Goal: Information Seeking & Learning: Learn about a topic

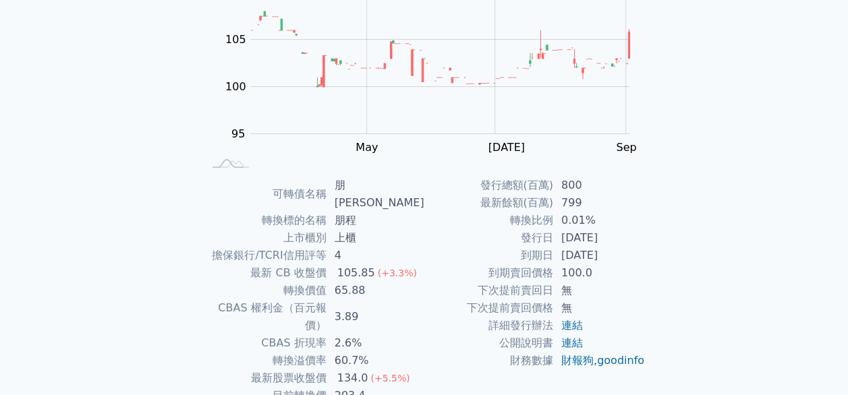
scroll to position [162, 0]
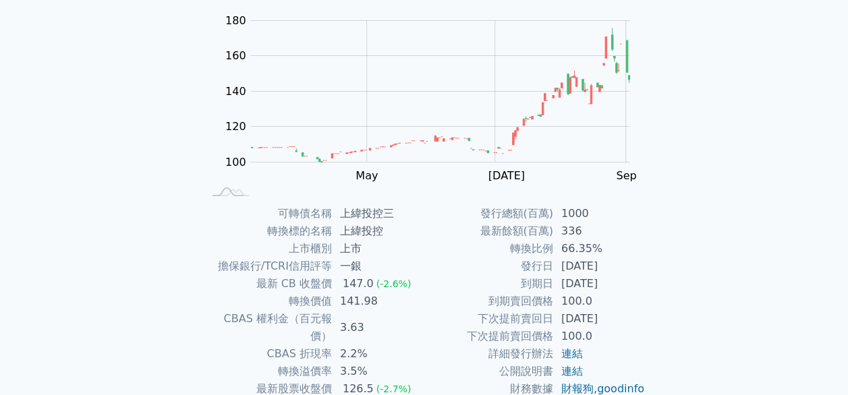
scroll to position [134, 0]
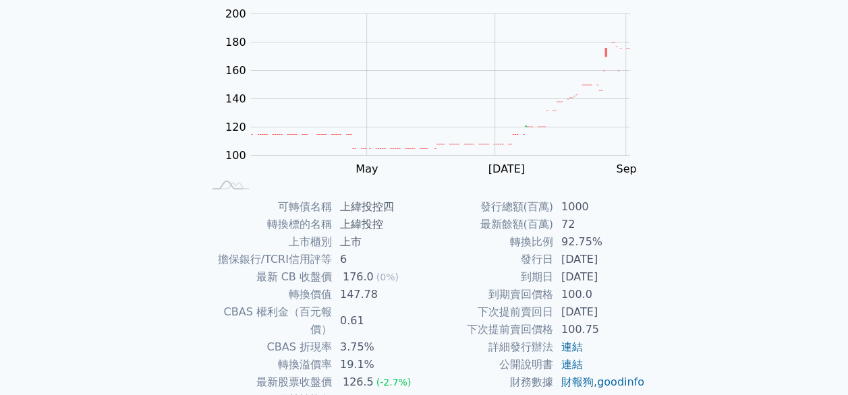
scroll to position [140, 0]
